Goal: Navigation & Orientation: Find specific page/section

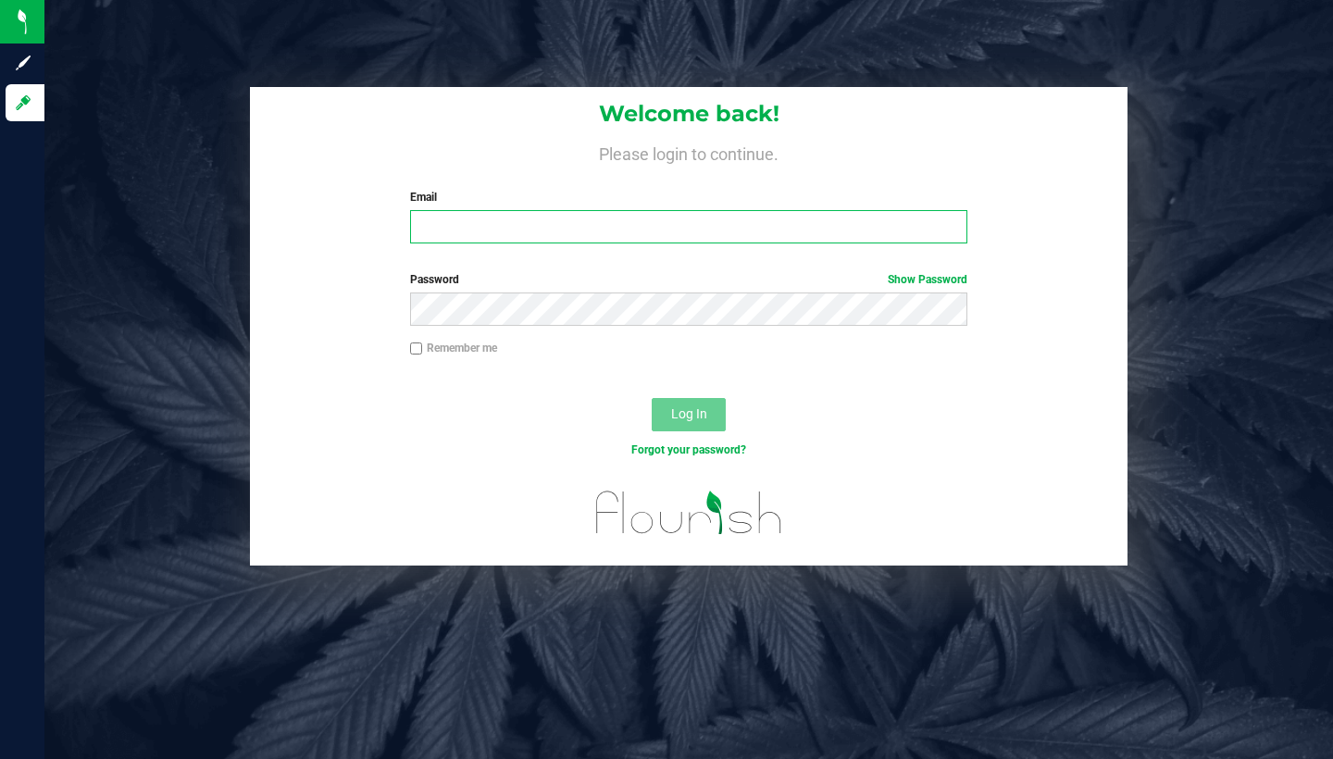
type input "[EMAIL_ADDRESS][DOMAIN_NAME]"
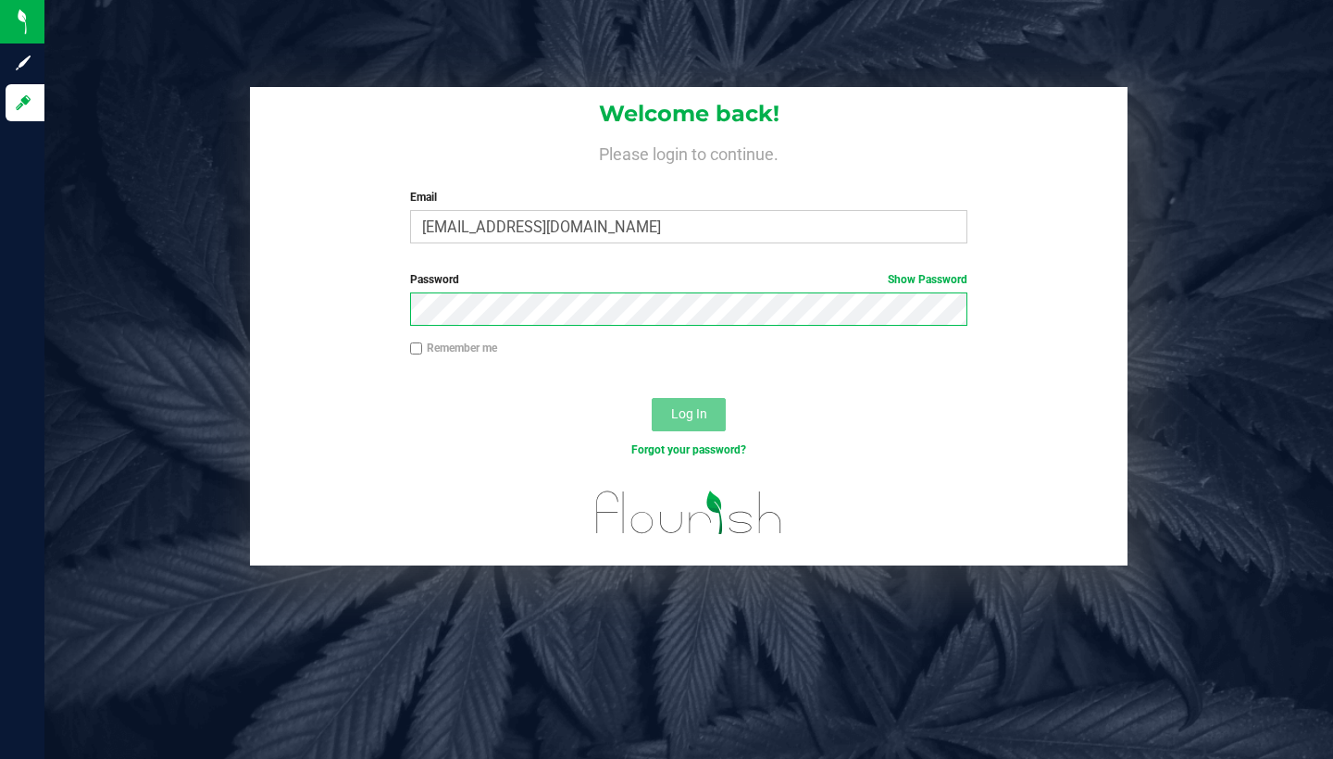
click at [689, 413] on button "Log In" at bounding box center [689, 414] width 74 height 33
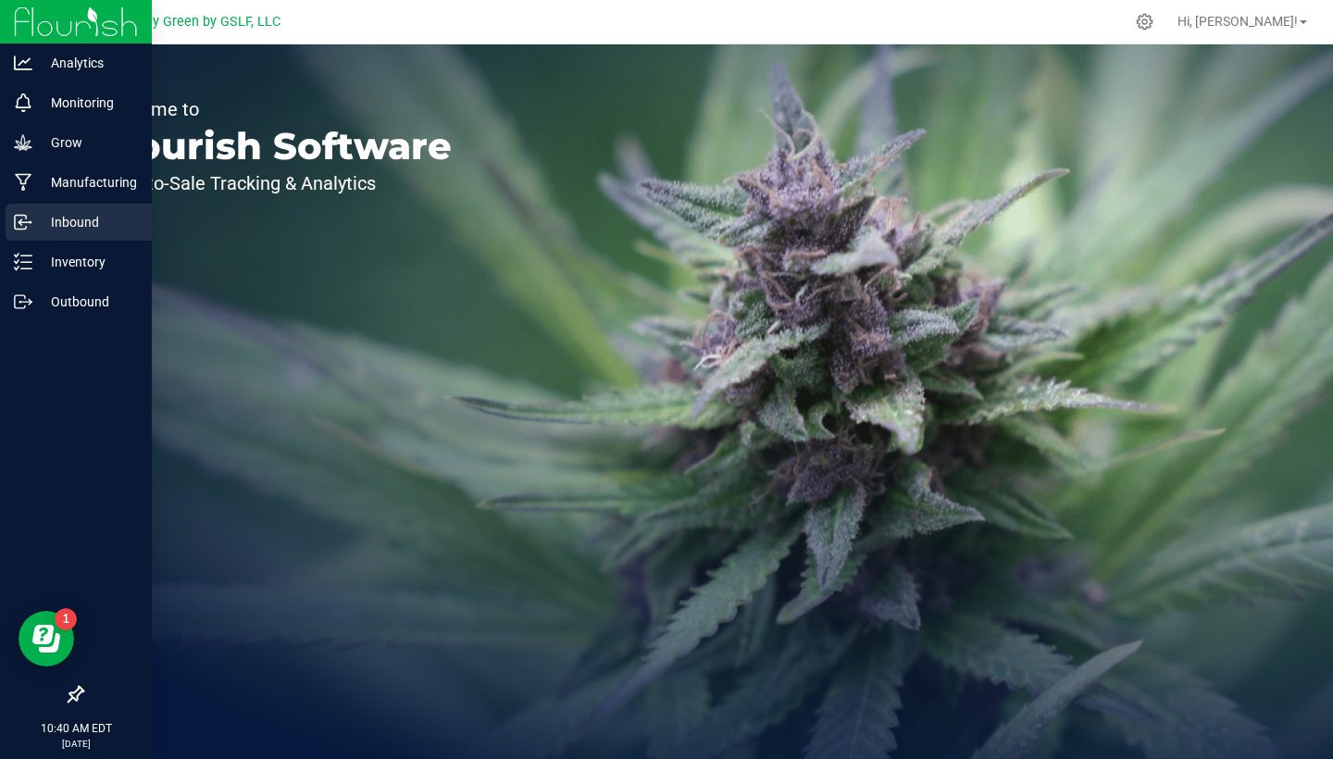
click at [83, 227] on p "Inbound" at bounding box center [87, 222] width 111 height 22
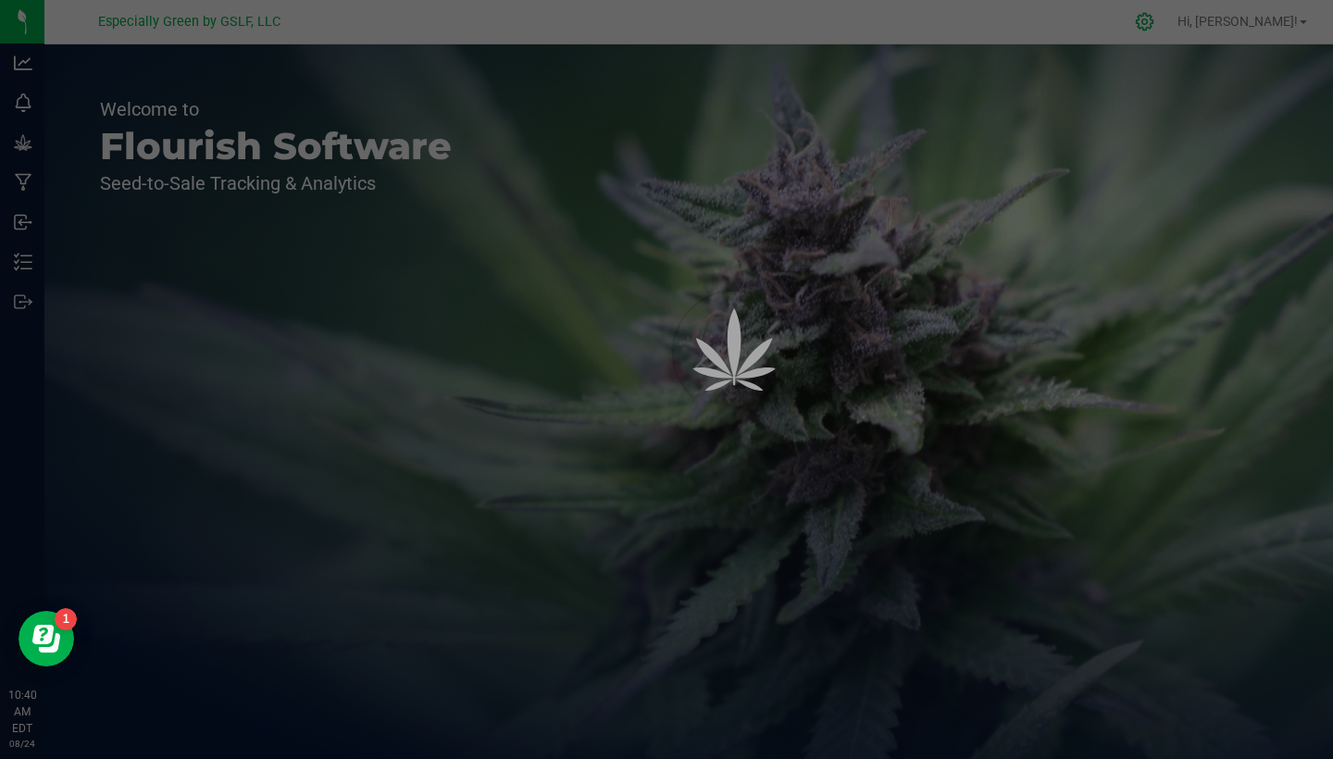
click at [1154, 21] on icon at bounding box center [1144, 21] width 19 height 19
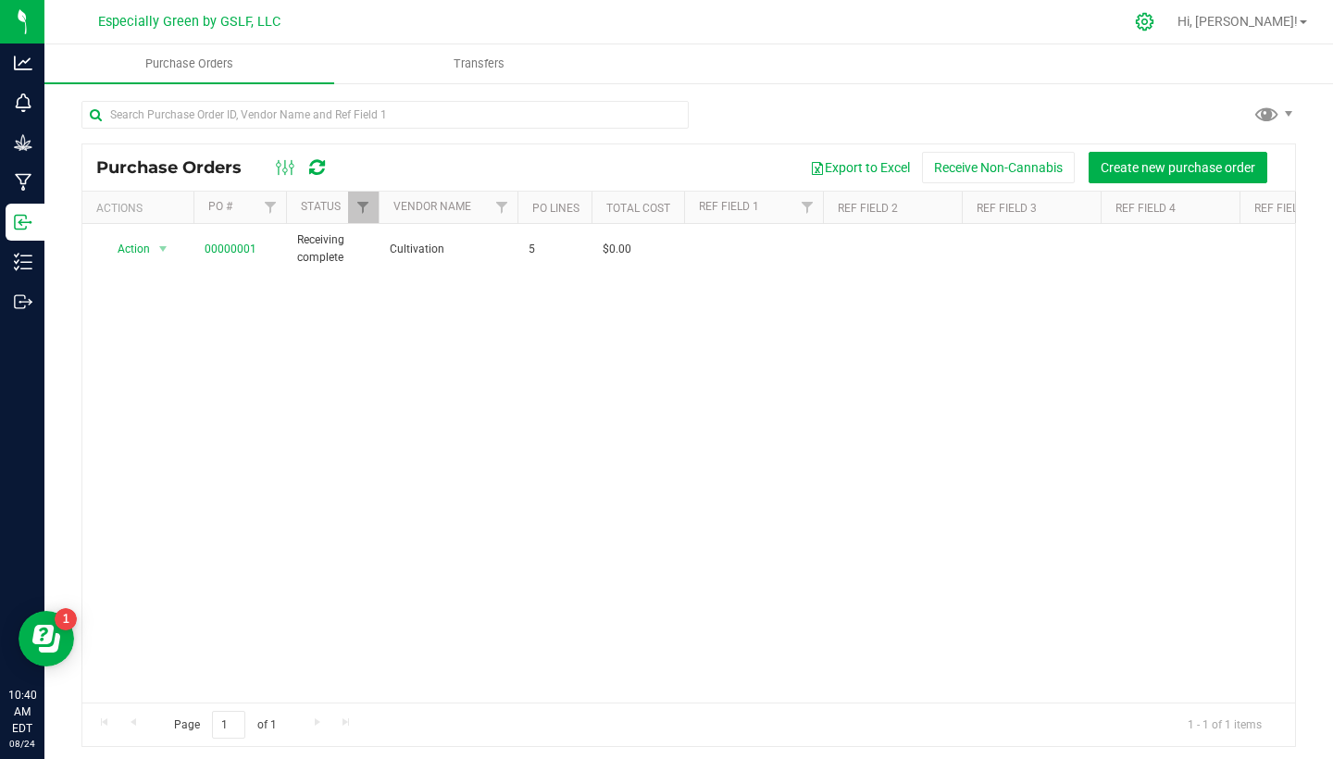
click at [1153, 25] on icon at bounding box center [1145, 22] width 18 height 18
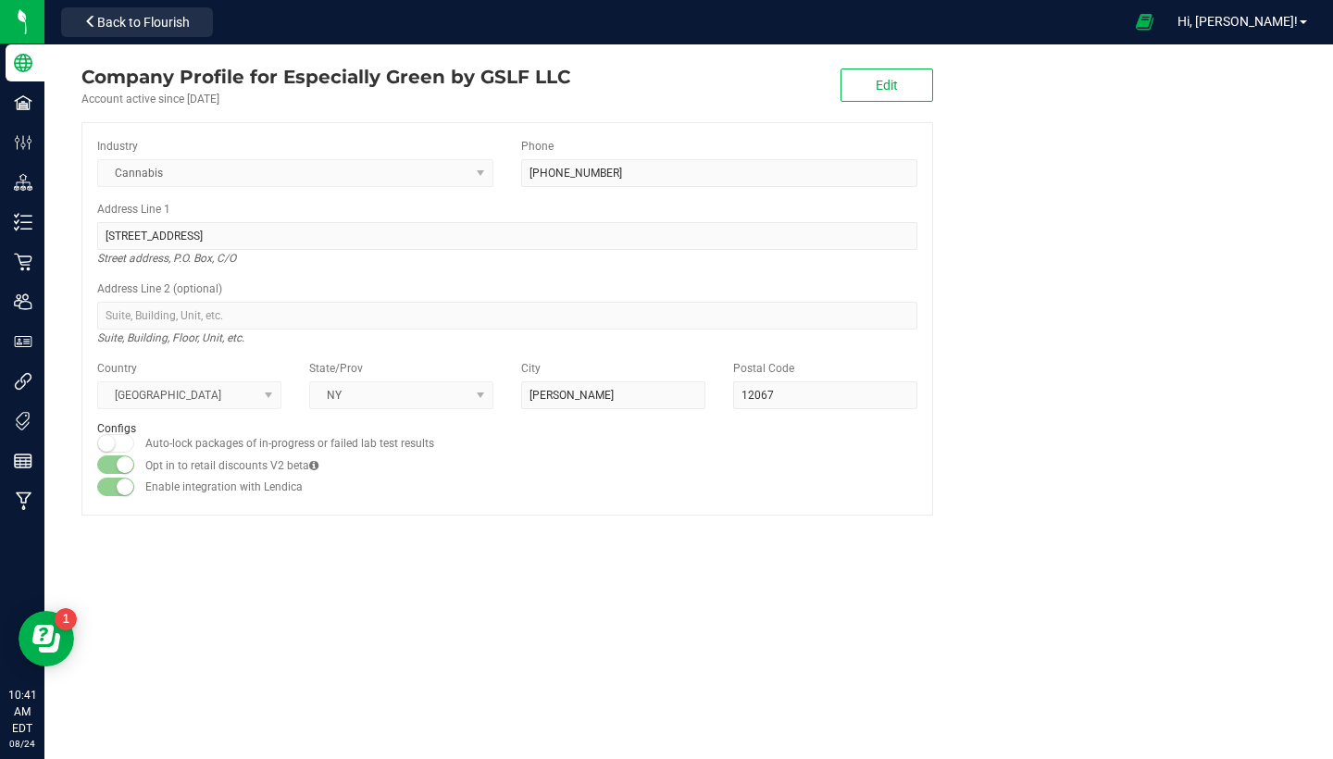
click at [22, 105] on icon at bounding box center [23, 102] width 19 height 19
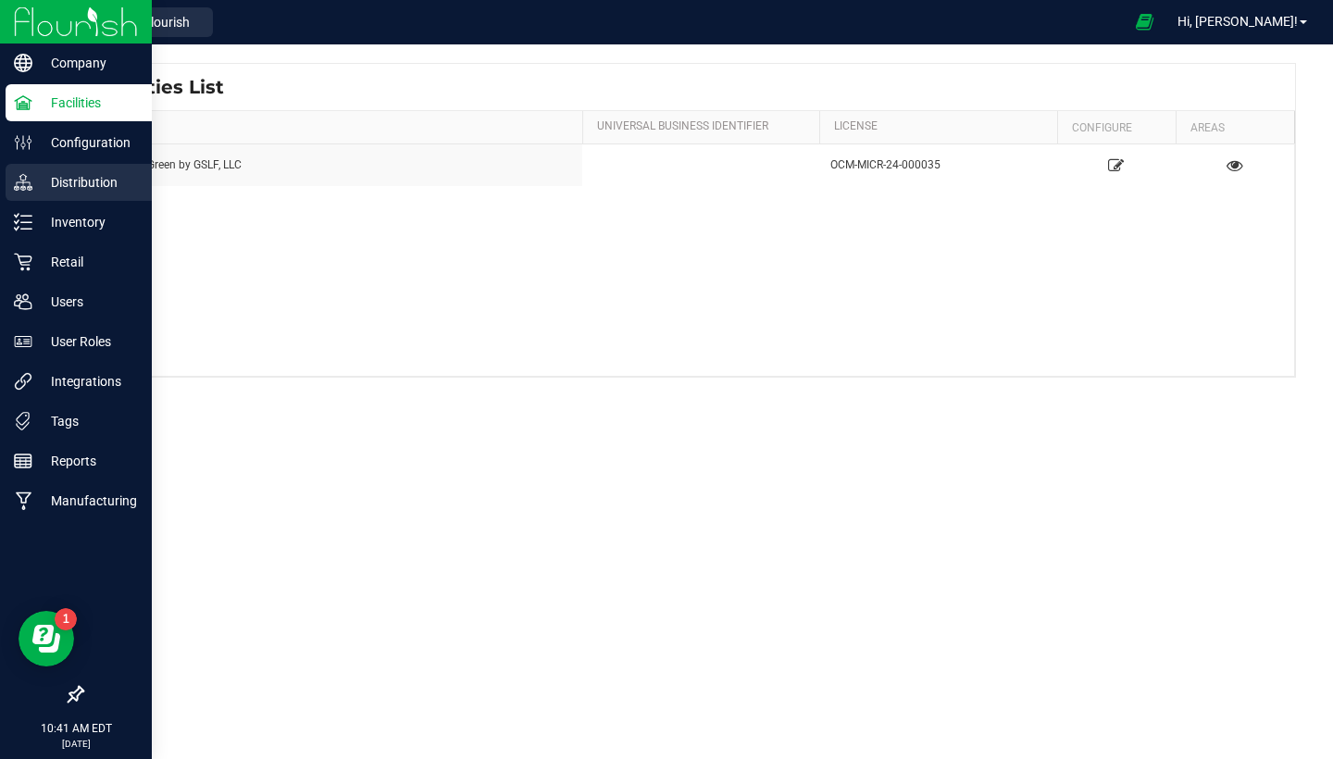
click at [46, 189] on p "Distribution" at bounding box center [87, 182] width 111 height 22
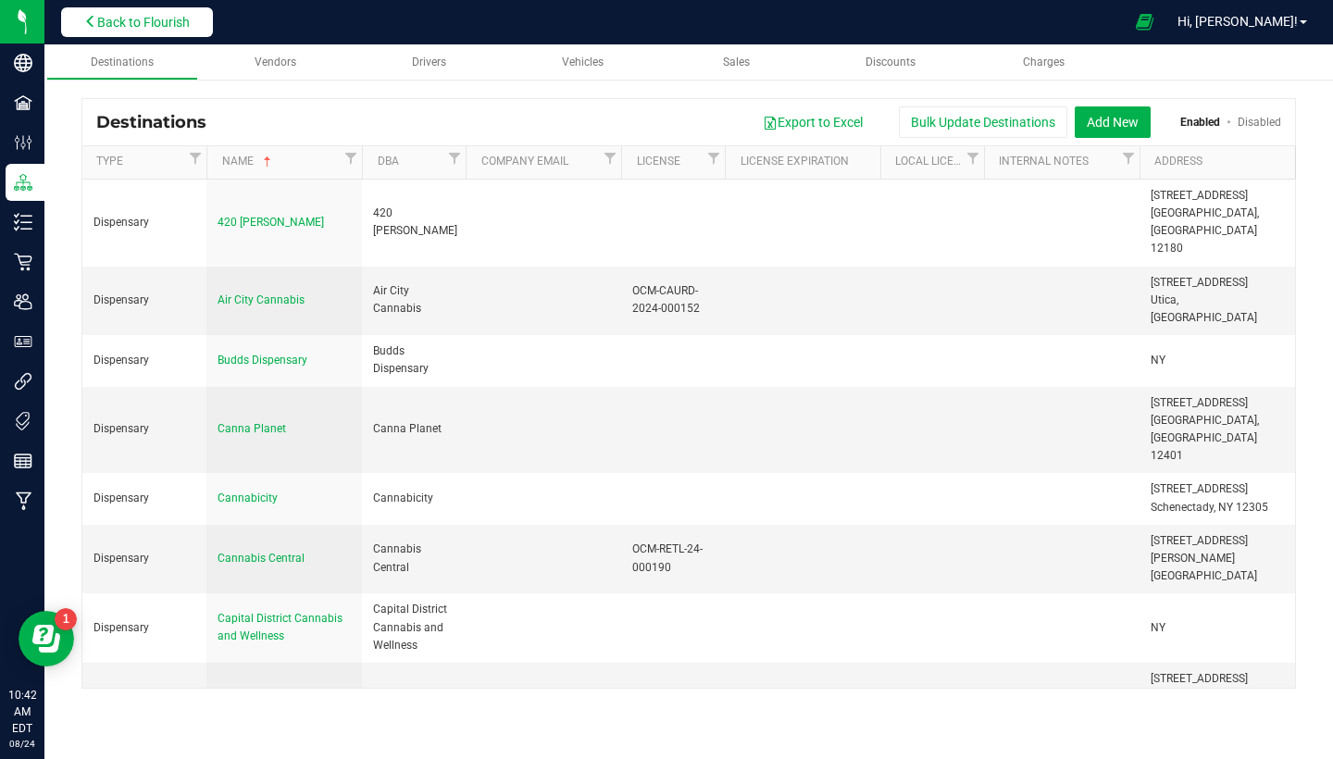
click at [143, 23] on span "Back to Flourish" at bounding box center [143, 22] width 93 height 15
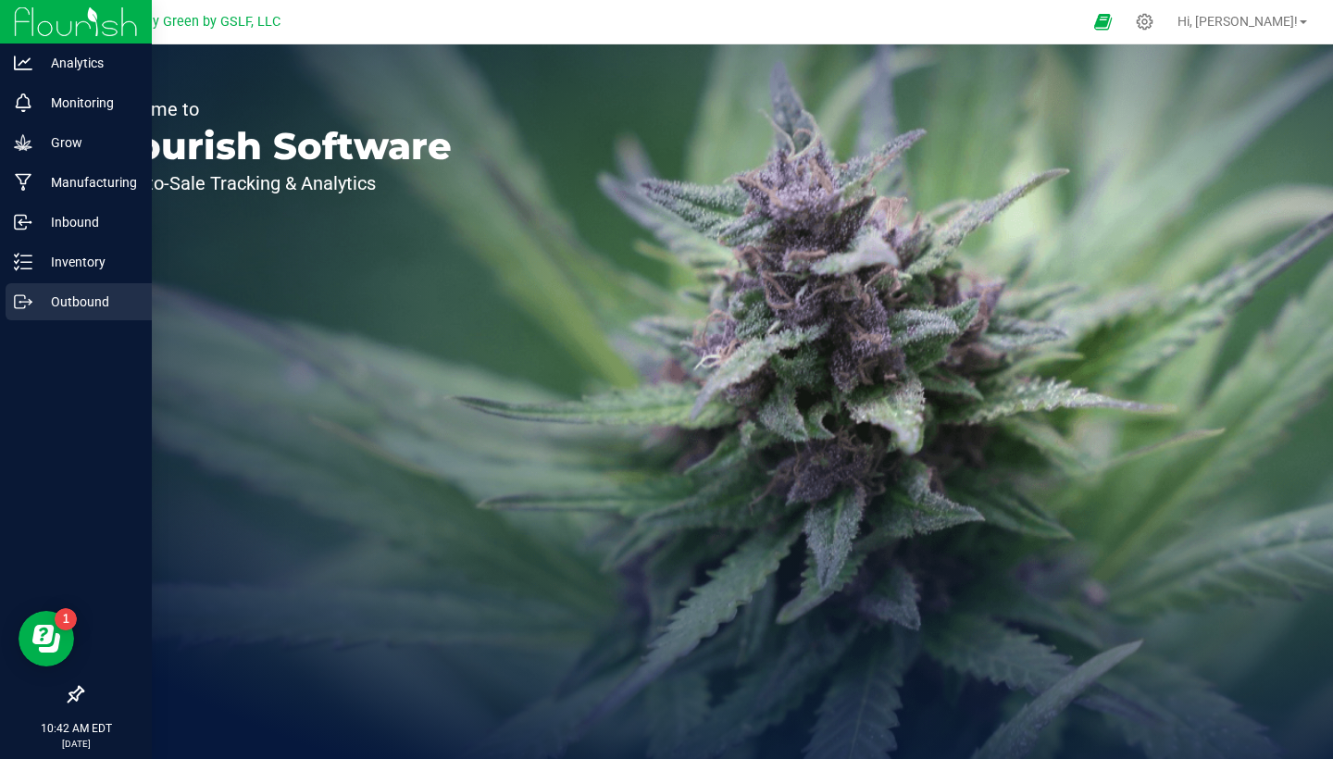
click at [81, 291] on p "Outbound" at bounding box center [87, 302] width 111 height 22
